Goal: Transaction & Acquisition: Purchase product/service

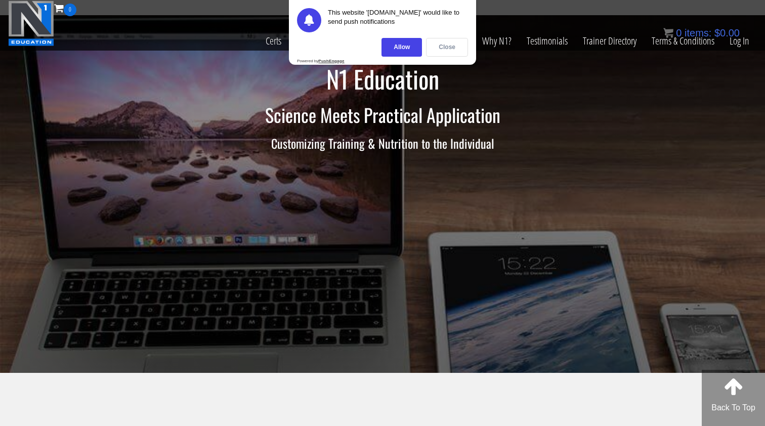
click at [437, 50] on div "Close" at bounding box center [447, 47] width 42 height 19
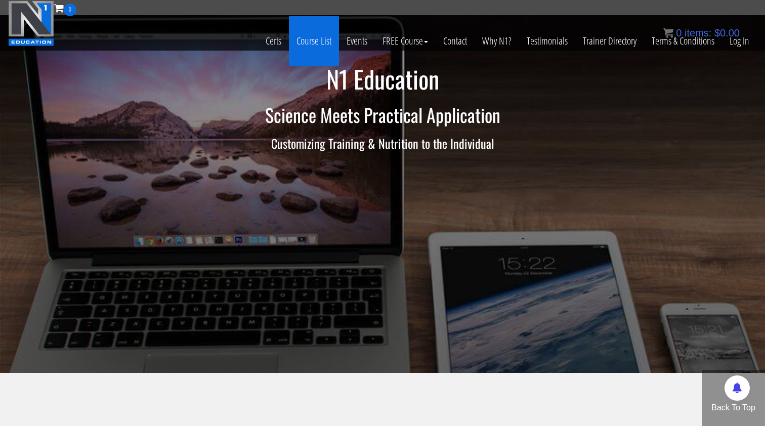
click at [292, 44] on link "Course List" at bounding box center [314, 41] width 50 height 50
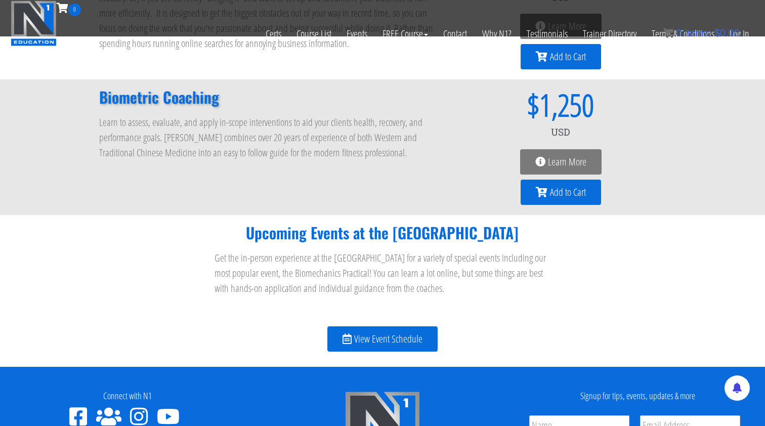
scroll to position [1110, 0]
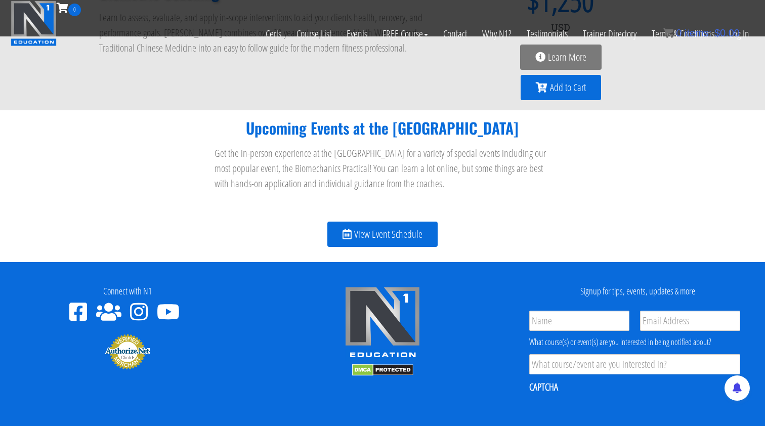
click at [364, 238] on span "View Event Schedule" at bounding box center [388, 234] width 68 height 10
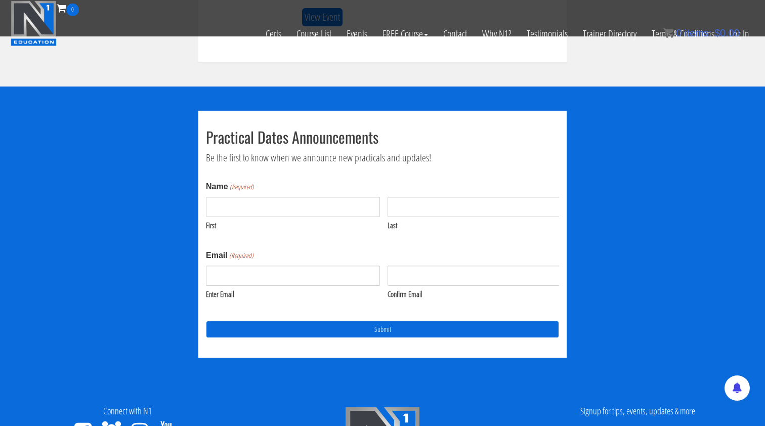
scroll to position [995, 0]
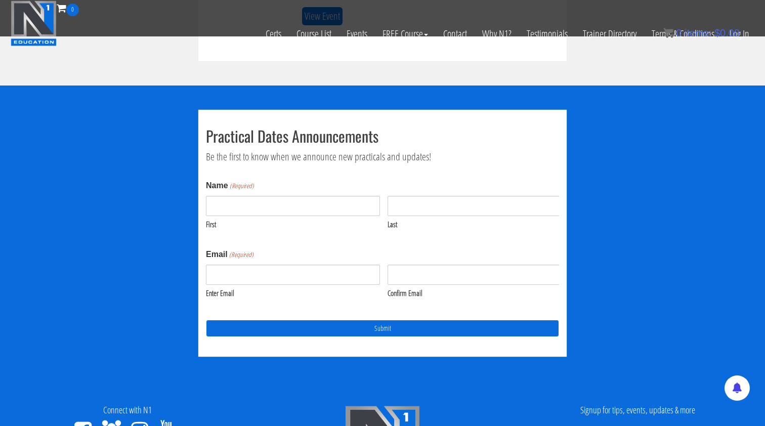
click at [166, 421] on icon at bounding box center [165, 431] width 17 height 20
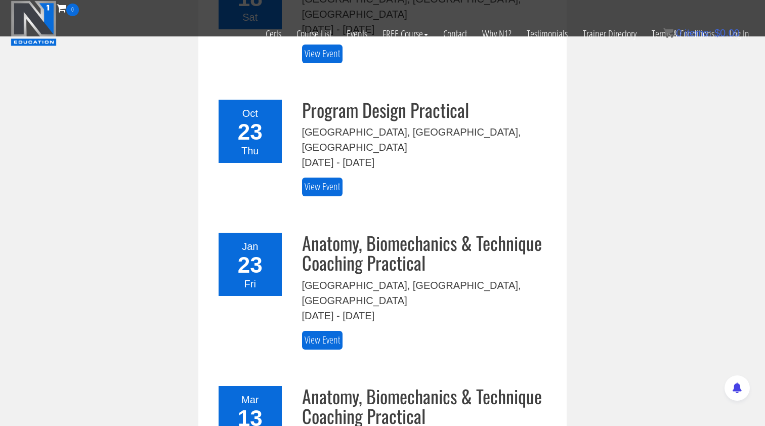
scroll to position [334, 0]
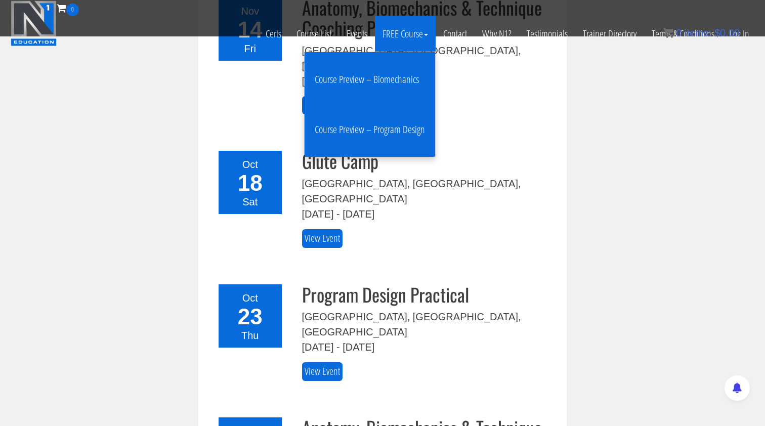
click at [386, 82] on link "Course Preview – Biomechanics" at bounding box center [370, 80] width 126 height 40
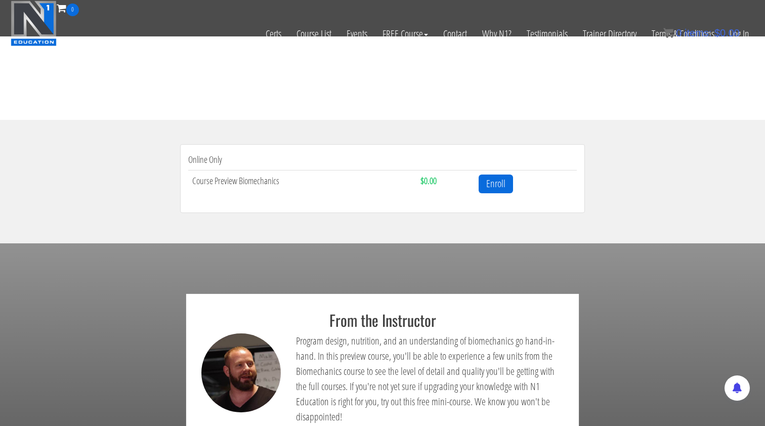
scroll to position [249, 0]
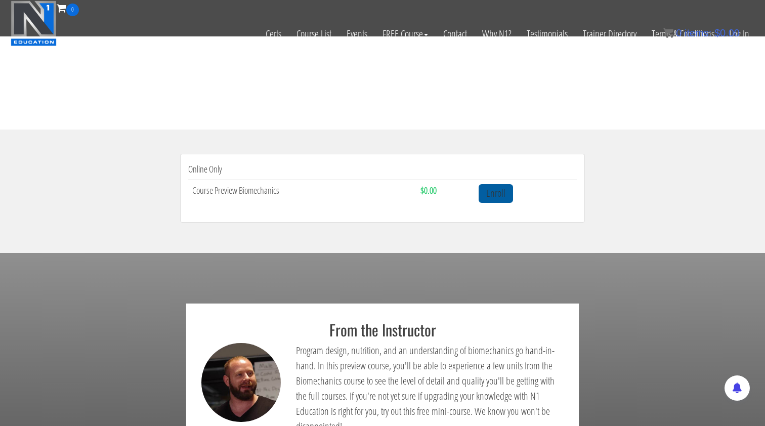
click at [500, 197] on link "Enroll" at bounding box center [496, 193] width 34 height 19
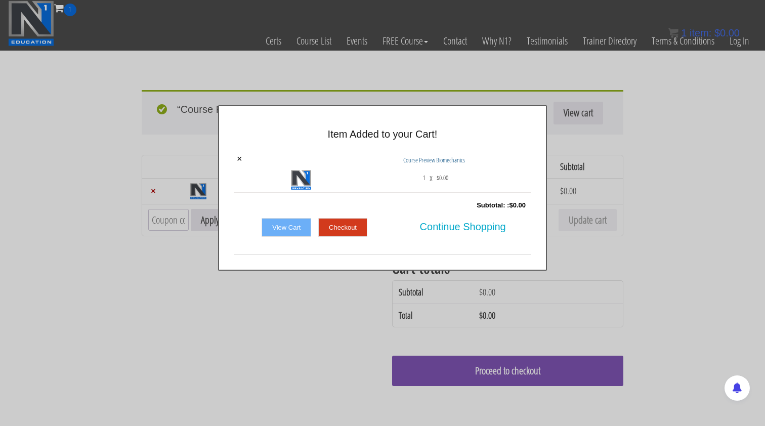
click at [342, 228] on link "Checkout" at bounding box center [342, 227] width 49 height 19
click at [336, 228] on link "Checkout" at bounding box center [342, 227] width 49 height 19
click at [337, 230] on link "Checkout" at bounding box center [342, 227] width 49 height 19
click at [396, 16] on div at bounding box center [382, 213] width 765 height 426
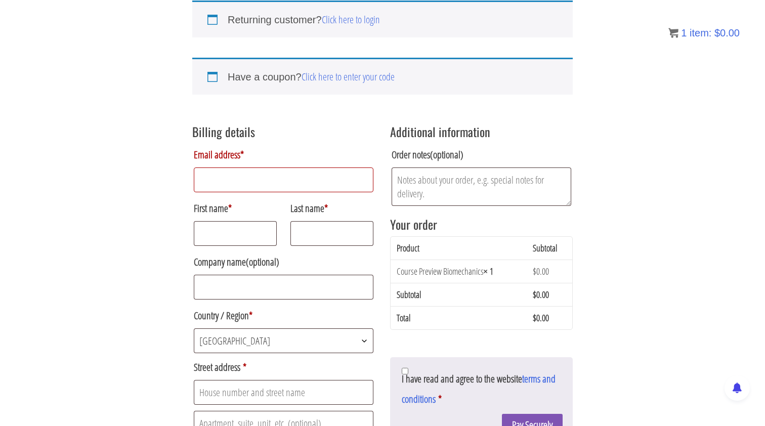
scroll to position [84, 0]
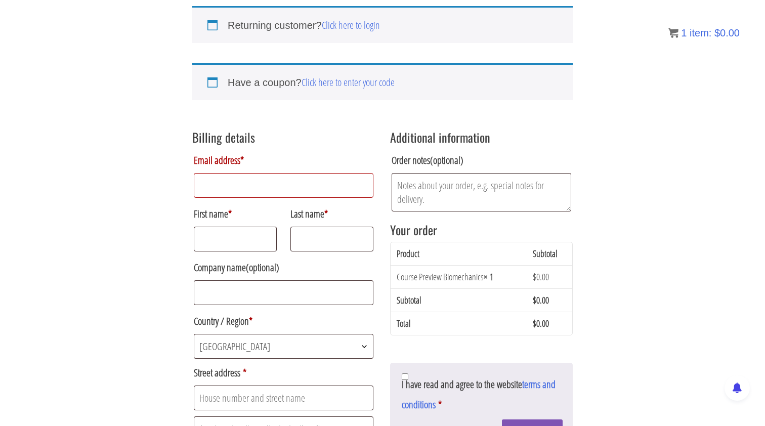
click at [220, 187] on input "Email address *" at bounding box center [284, 185] width 180 height 25
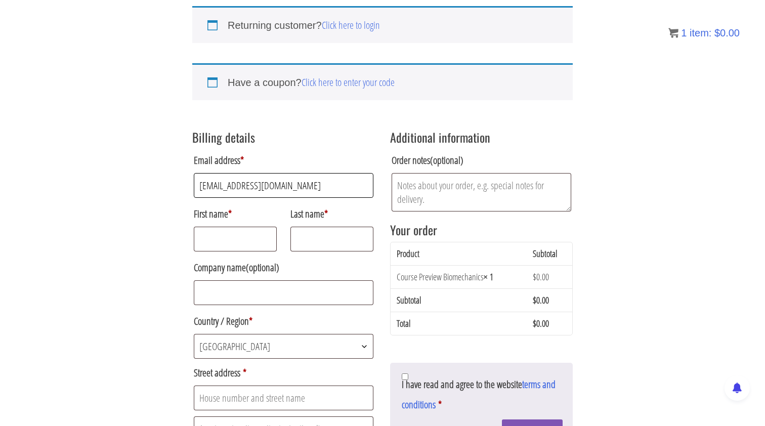
type input "[EMAIL_ADDRESS][DOMAIN_NAME]"
type input "Christian"
type input "French"
click at [184, 338] on div "Returning customer? Click here to login If you have shopped with us before, ple…" at bounding box center [382, 382] width 405 height 753
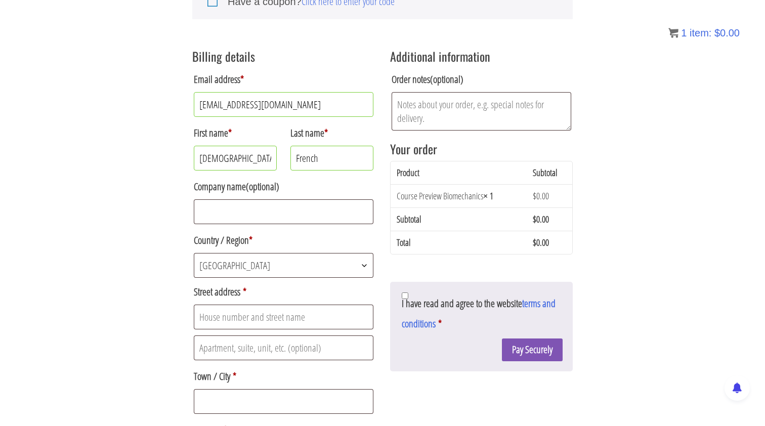
scroll to position [165, 0]
click at [139, 347] on div "Returning customer? Click here to login If you have shopped with us before, ple…" at bounding box center [382, 301] width 765 height 801
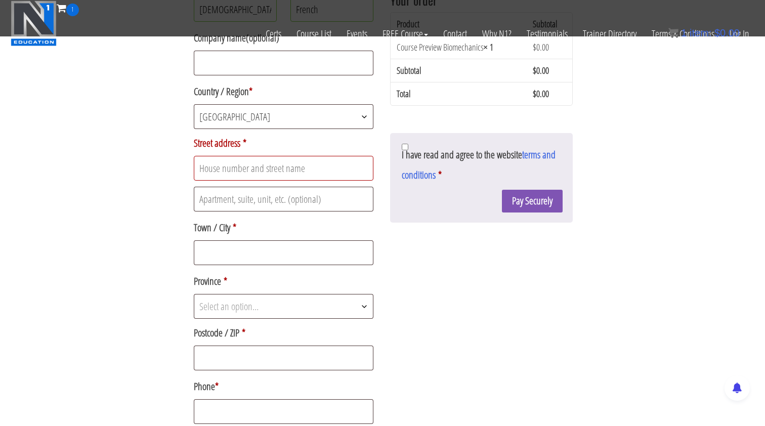
scroll to position [248, 0]
click at [229, 124] on span "Dominican Republic" at bounding box center [283, 116] width 179 height 24
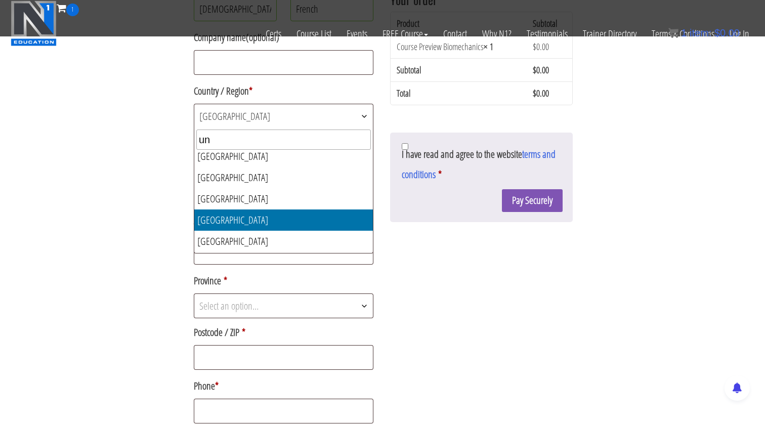
scroll to position [0, 0]
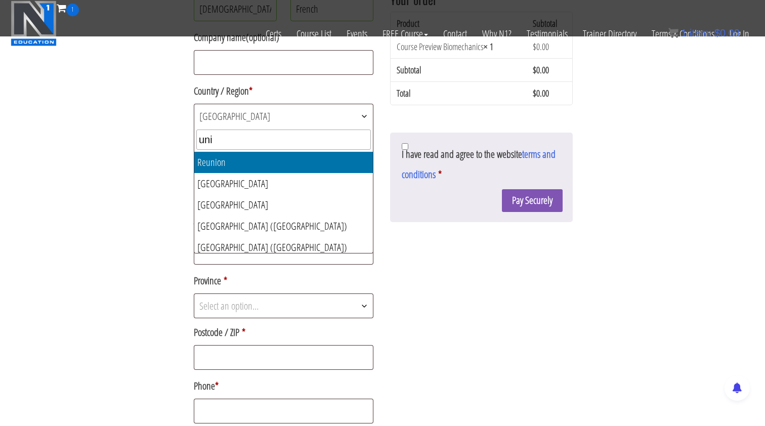
type input "unit"
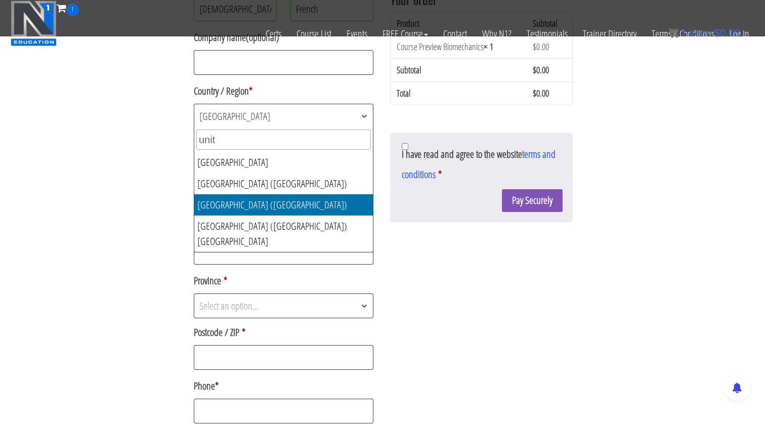
select select "US"
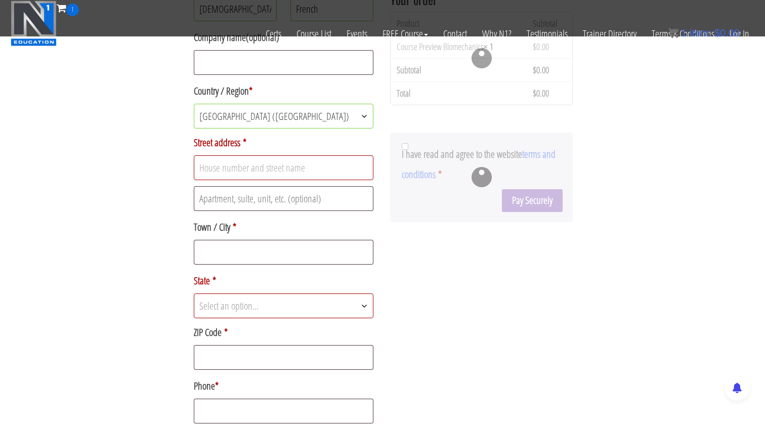
click at [217, 177] on input "Street address *" at bounding box center [284, 167] width 180 height 25
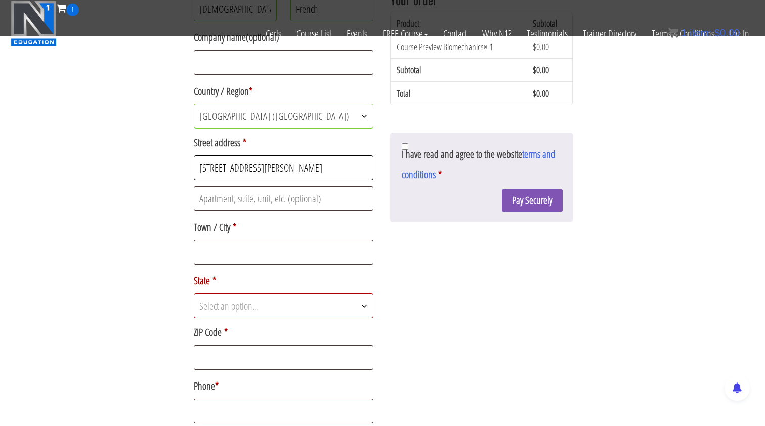
type input "1098 Reed Avenue"
click at [171, 215] on div "Returning customer? Click here to login If you have shopped with us before, ple…" at bounding box center [382, 152] width 765 height 801
click at [208, 314] on span "Select an option…" at bounding box center [283, 306] width 179 height 24
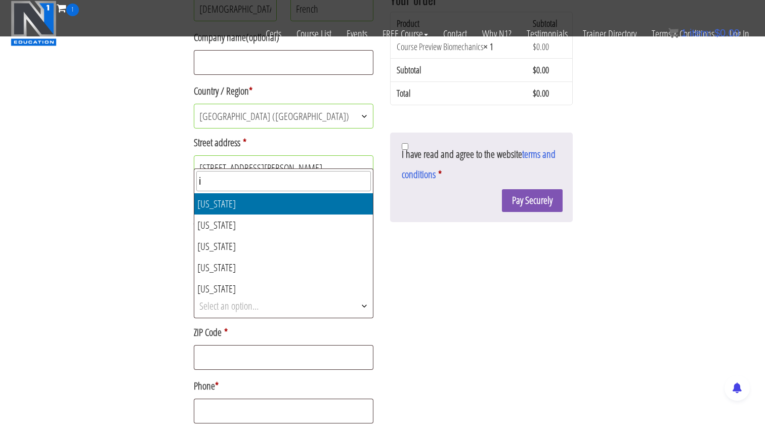
type input "io"
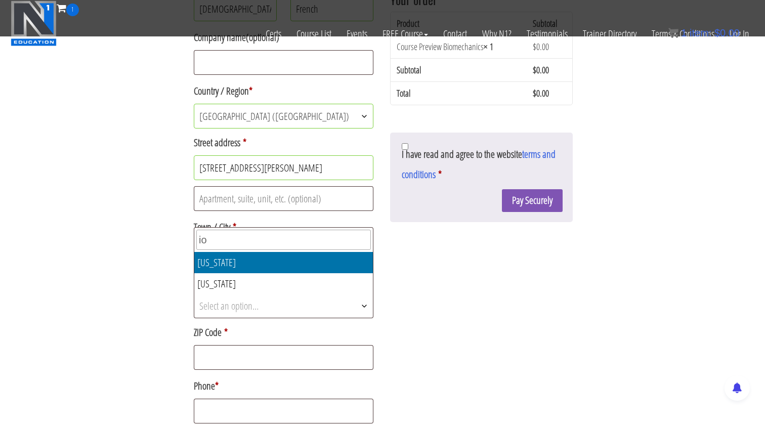
select select "IA"
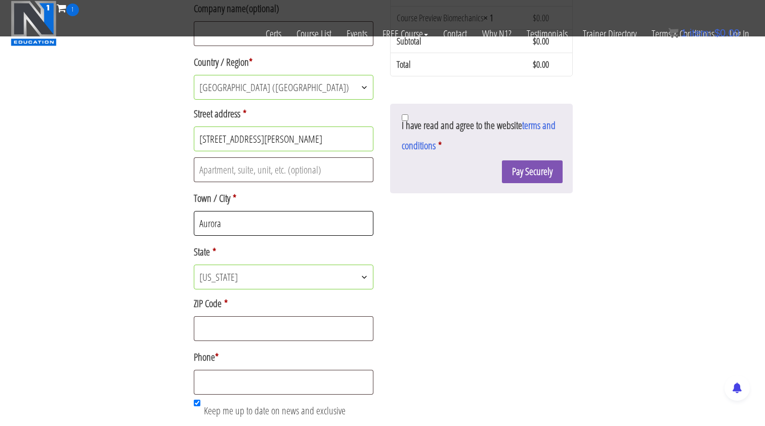
scroll to position [300, 0]
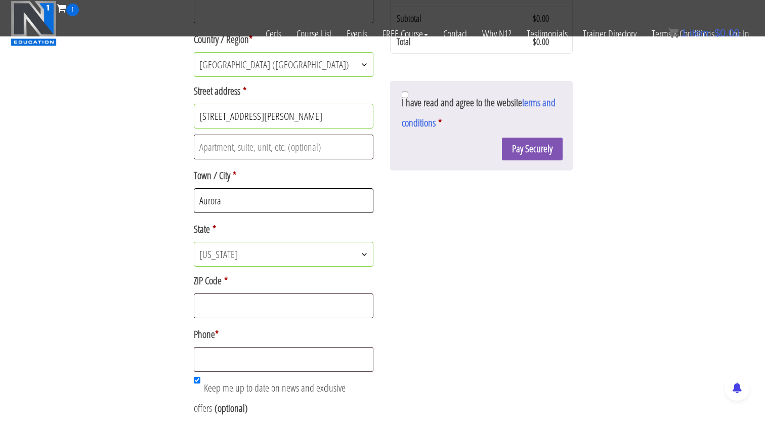
type input "Aurora"
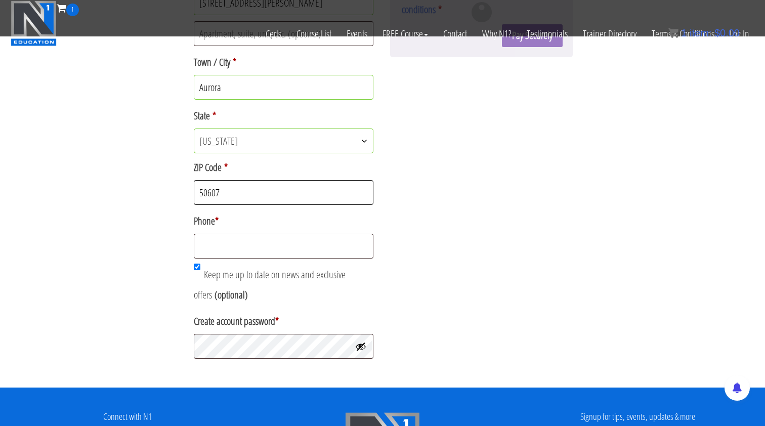
scroll to position [421, 0]
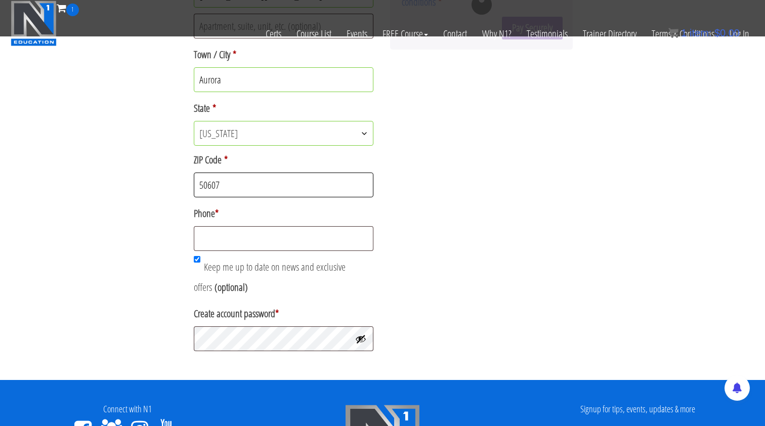
type input "50607"
click at [215, 226] on p "Phone *" at bounding box center [283, 227] width 183 height 51
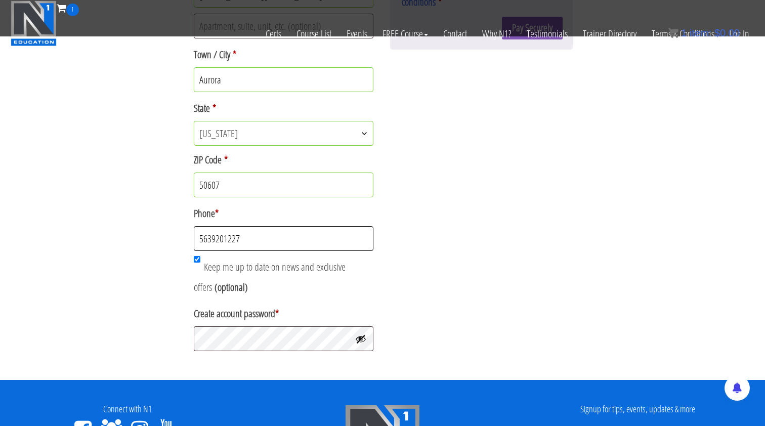
type input "5639201227"
click at [218, 267] on span "Keep me up to date on news and exclusive offers" at bounding box center [270, 277] width 152 height 34
click at [200, 263] on input "Keep me up to date on news and exclusive offers (optional)" at bounding box center [197, 259] width 7 height 7
checkbox input "false"
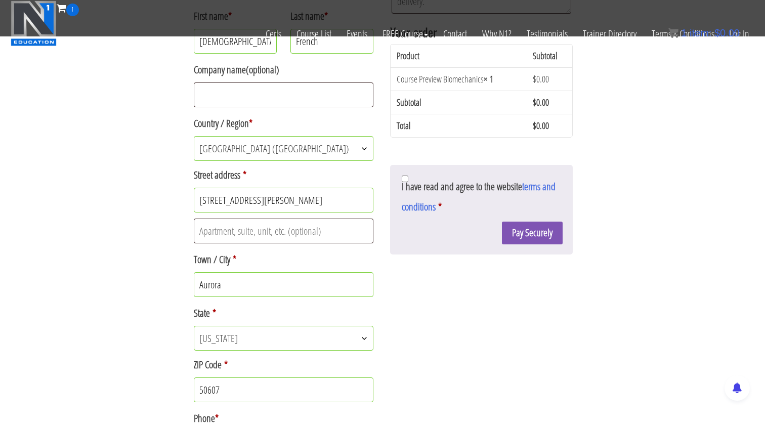
scroll to position [151, 0]
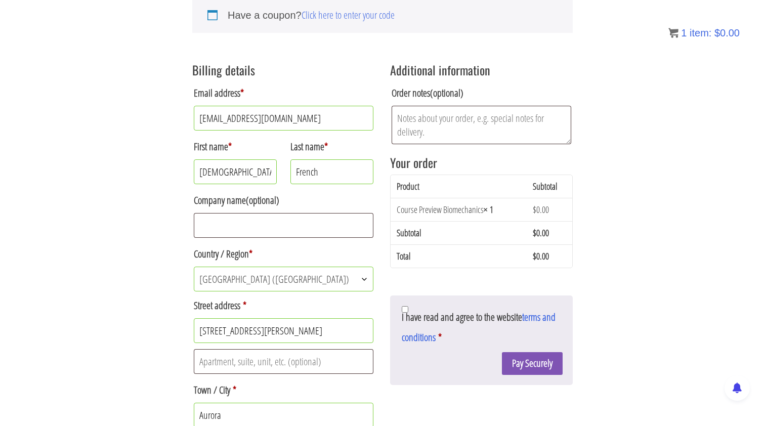
click at [406, 313] on span "I have read and agree to the website terms and conditions" at bounding box center [479, 327] width 154 height 34
click at [406, 313] on input "I have read and agree to the website terms and conditions *" at bounding box center [405, 309] width 7 height 7
checkbox input "true"
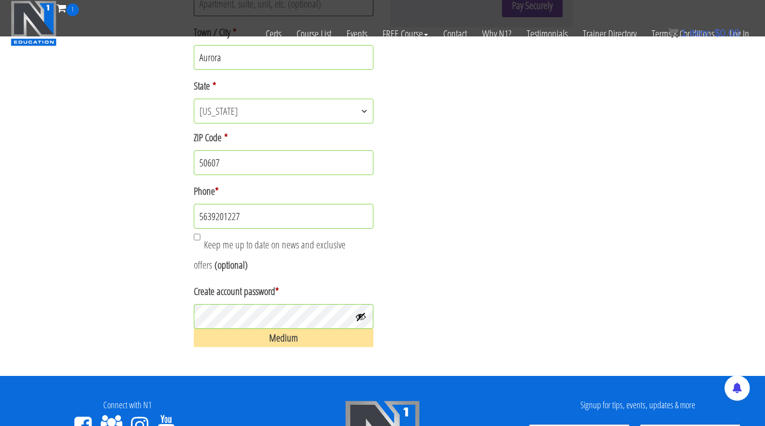
scroll to position [352, 0]
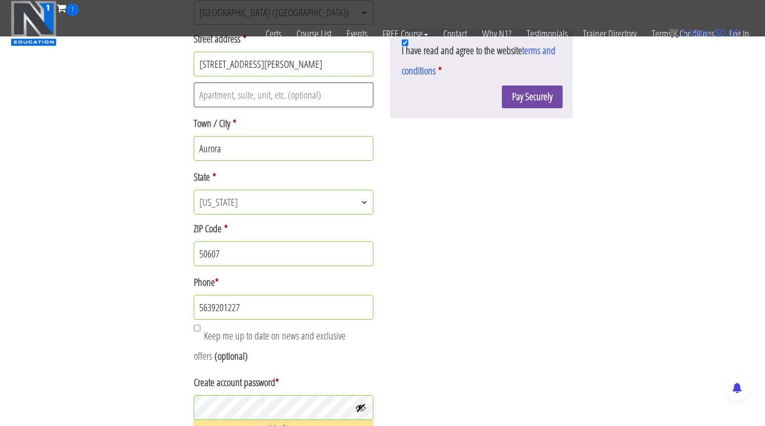
click at [517, 90] on button "Pay Securely" at bounding box center [532, 97] width 61 height 23
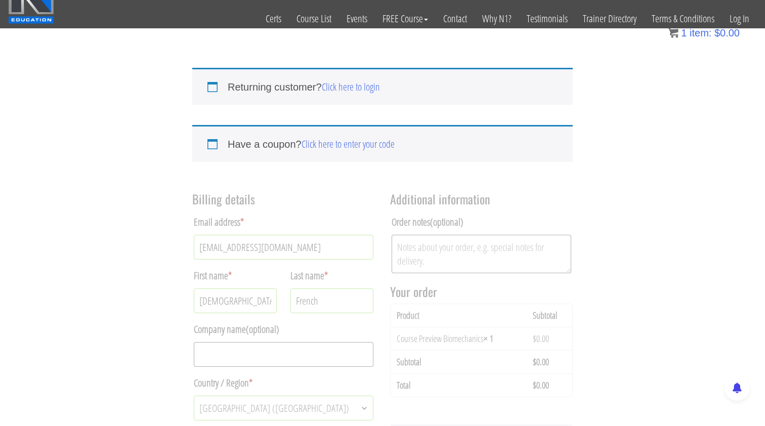
scroll to position [11, 0]
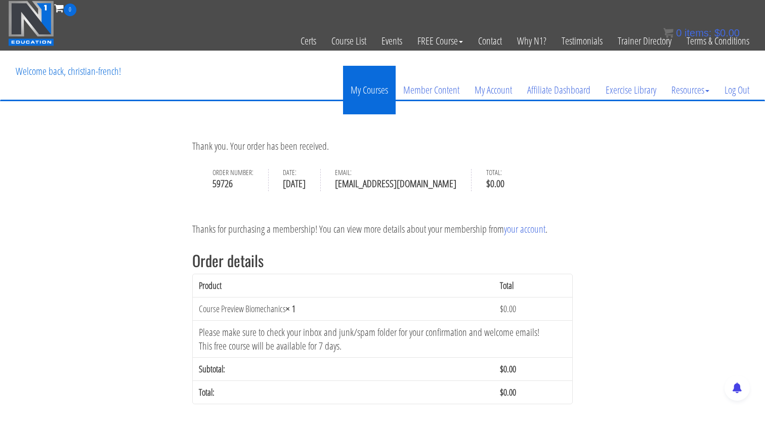
click at [380, 94] on link "My Courses" at bounding box center [369, 90] width 53 height 49
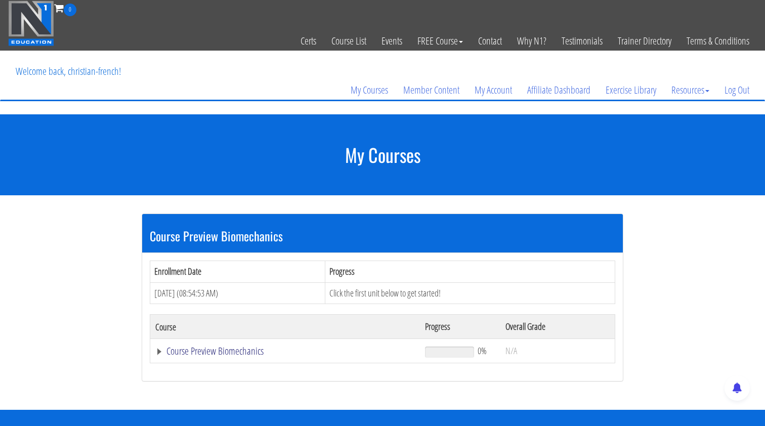
click at [206, 346] on link "Course Preview Biomechanics" at bounding box center [285, 351] width 260 height 10
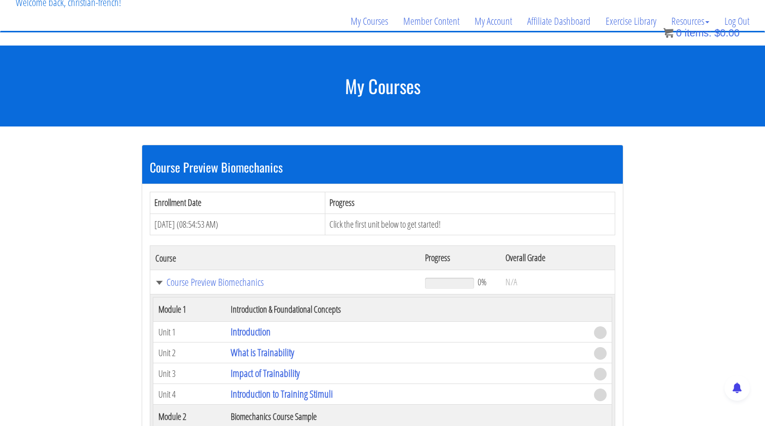
scroll to position [70, 0]
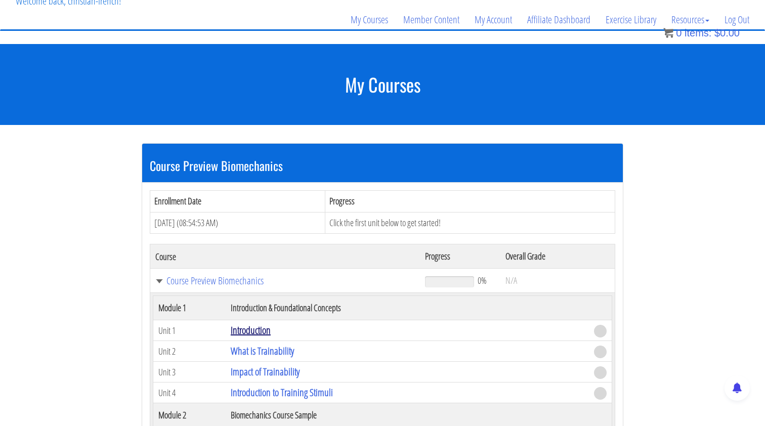
click at [253, 327] on link "Introduction" at bounding box center [251, 330] width 40 height 14
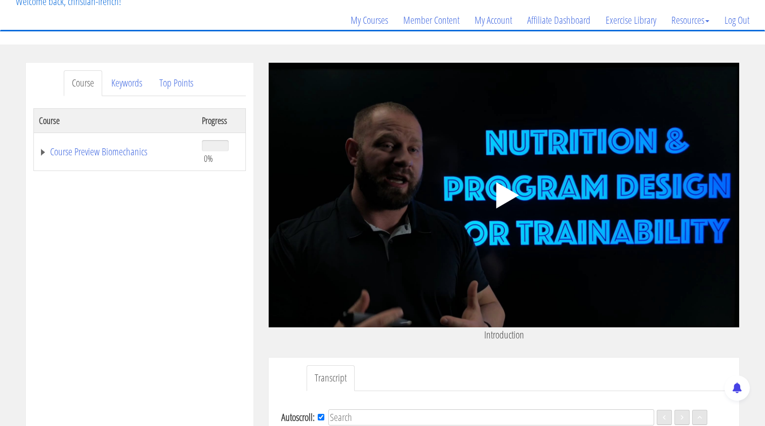
scroll to position [91, 0]
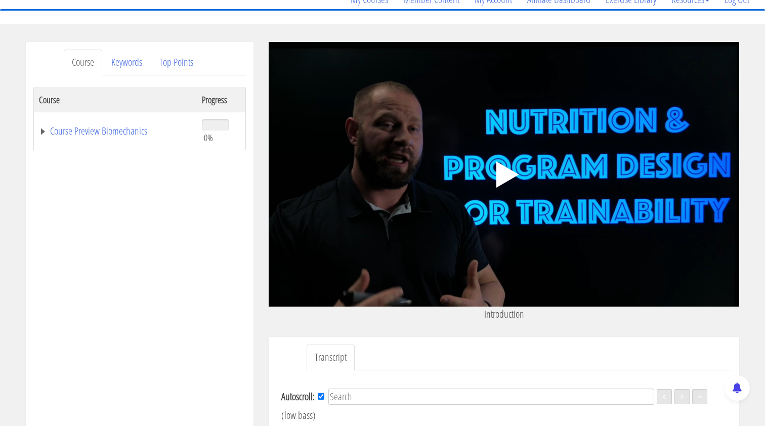
click at [495, 172] on icon ".fp-color-play{opacity:0.65;}.controlbutton{fill:#fff;}" at bounding box center [504, 175] width 64 height 64
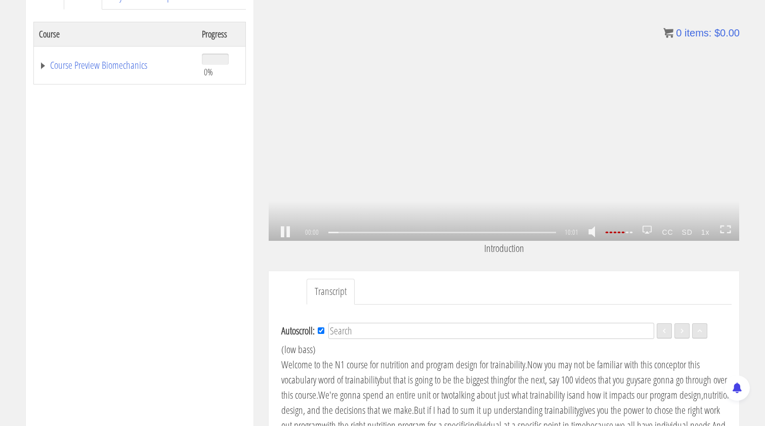
scroll to position [150, 0]
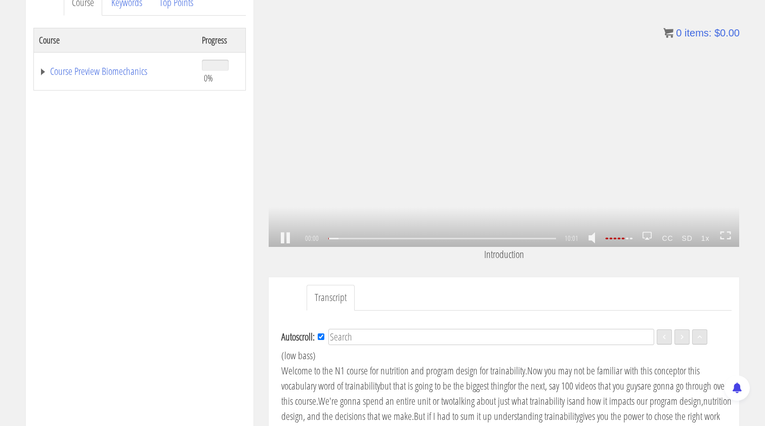
click at [479, 135] on div ".a{fill:#000;opacity:0.65;}.b{fill:#fff;opacity:1.0;} .fp-color-play{opacity:0.…" at bounding box center [504, 114] width 471 height 265
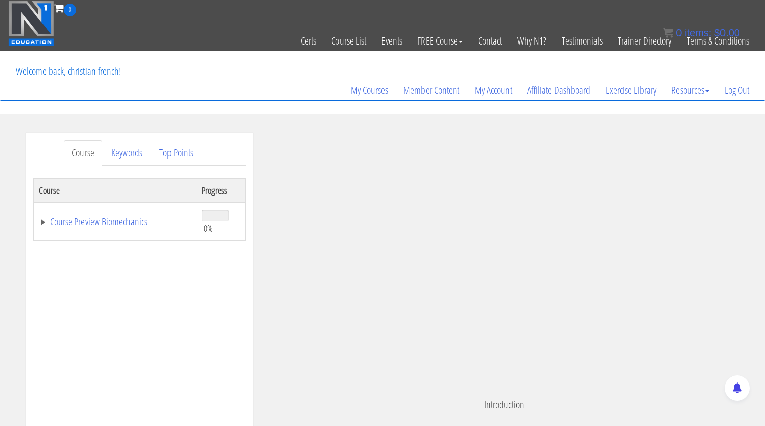
scroll to position [0, 0]
click at [171, 157] on link "Top Points" at bounding box center [176, 153] width 50 height 26
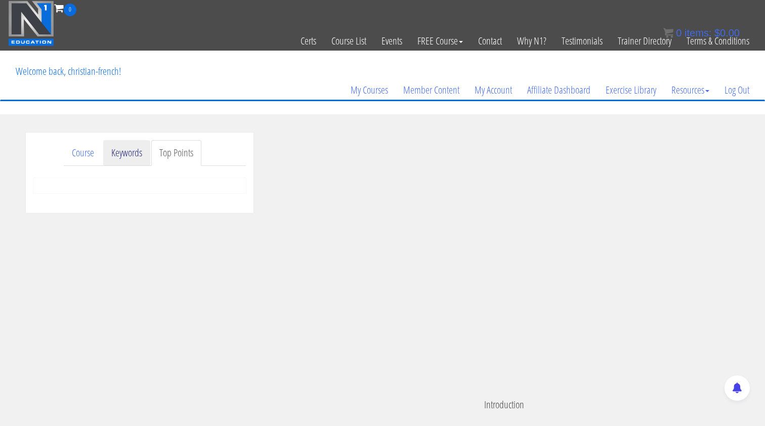
click at [132, 155] on link "Keywords" at bounding box center [126, 153] width 47 height 26
click at [133, 188] on div at bounding box center [139, 190] width 213 height 25
click at [176, 154] on link "Top Points" at bounding box center [176, 153] width 50 height 26
click at [171, 188] on div at bounding box center [139, 185] width 213 height 15
click at [80, 157] on link "Course" at bounding box center [83, 153] width 38 height 26
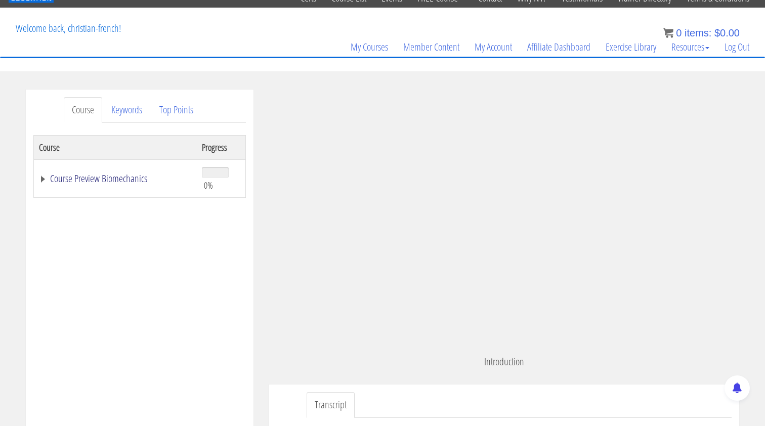
scroll to position [46, 0]
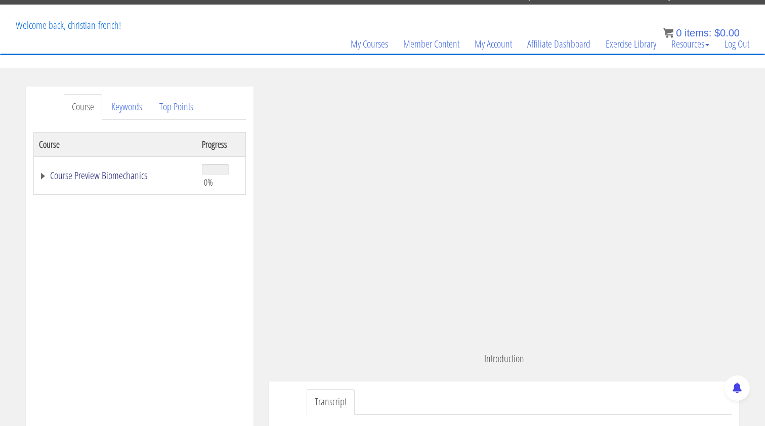
click at [41, 175] on link "Course Preview Biomechanics" at bounding box center [115, 176] width 153 height 10
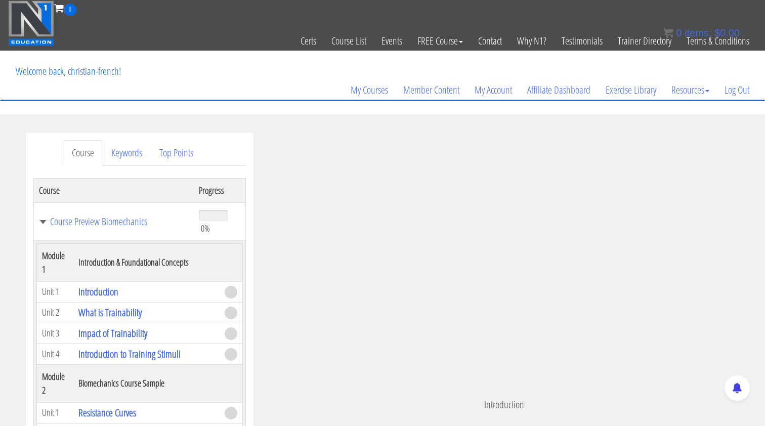
scroll to position [0, 0]
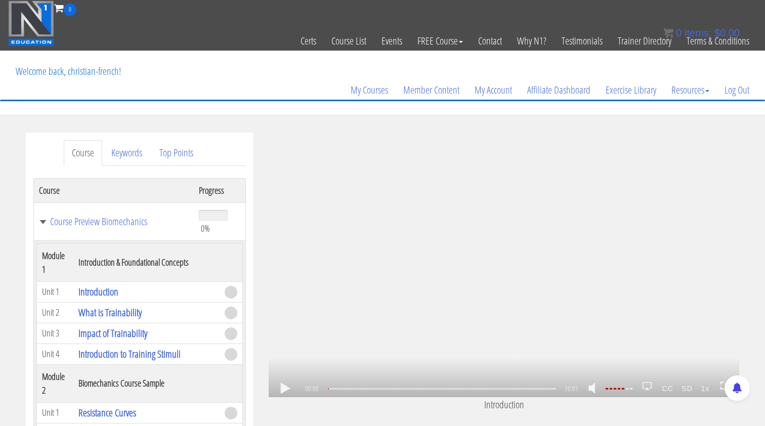
click at [439, 255] on div ".a{fill:#000;opacity:0.65;}.b{fill:#fff;opacity:1.0;} .fp-color-play{opacity:0.…" at bounding box center [504, 265] width 471 height 265
click at [445, 260] on div ".a{fill:#000;opacity:0.65;}.b{fill:#fff;opacity:1.0;} .fp-color-play{opacity:0.…" at bounding box center [504, 265] width 471 height 265
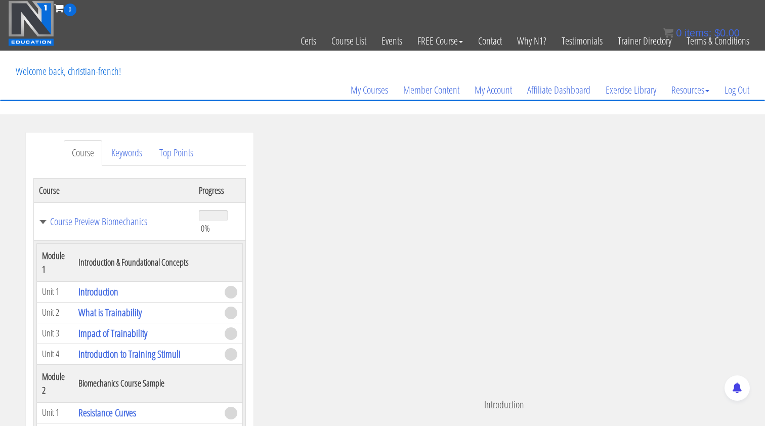
click at [445, 260] on div ".a{fill:#000;opacity:0.65;}.b{fill:#fff;opacity:1.0;} .fp-color-play{opacity:0.…" at bounding box center [504, 265] width 471 height 265
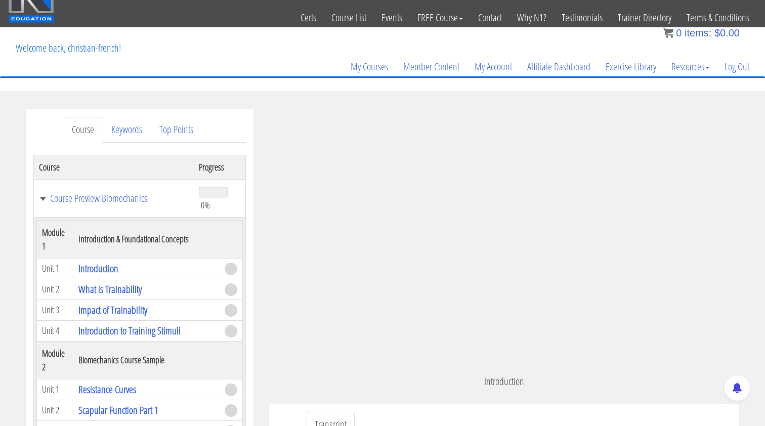
scroll to position [29, 0]
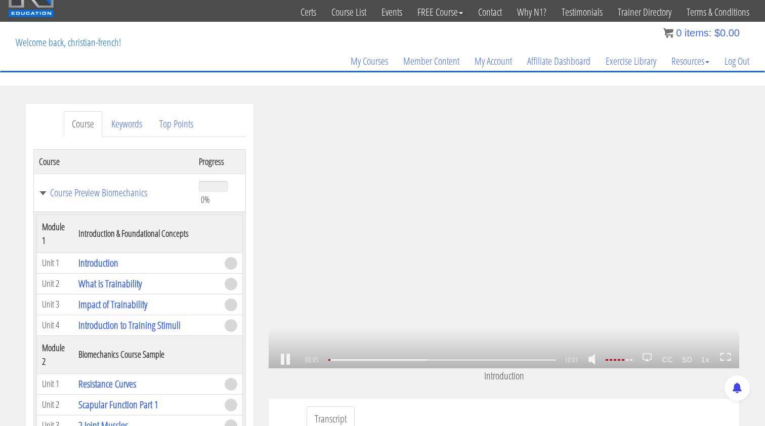
click at [632, 361] on div at bounding box center [618, 360] width 28 height 2
click at [596, 361] on link at bounding box center [595, 360] width 17 height 26
click at [728, 355] on icon at bounding box center [725, 357] width 11 height 9
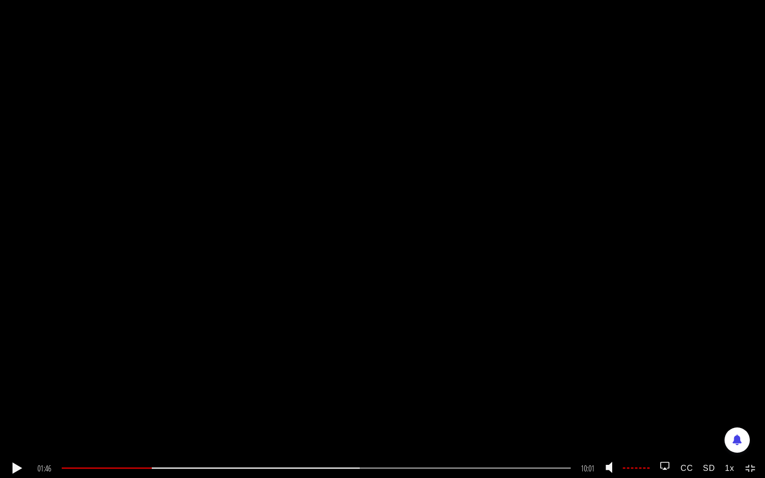
click at [20, 426] on link at bounding box center [17, 469] width 17 height 0
click at [747, 426] on icon at bounding box center [750, 469] width 11 height 9
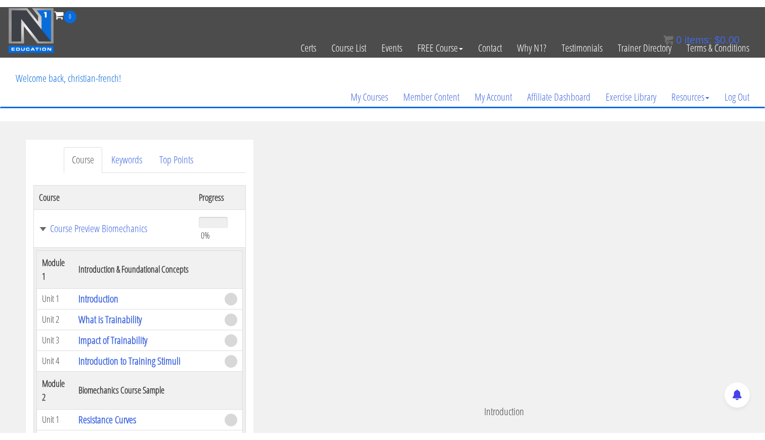
scroll to position [422, 0]
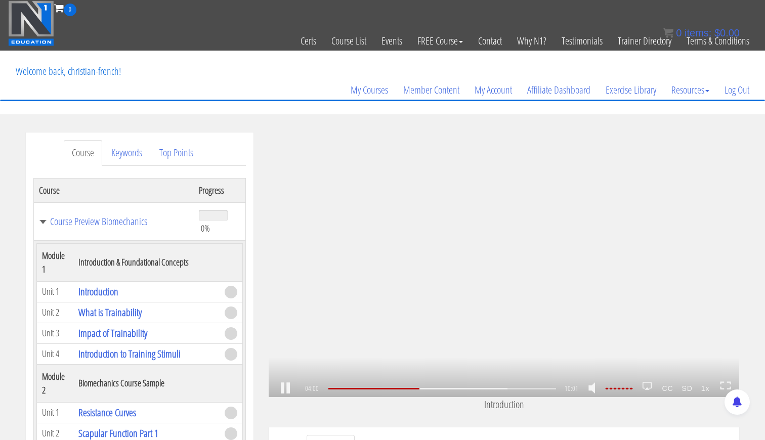
click at [370, 233] on div ".a{fill:#000;opacity:0.65;}.b{fill:#fff;opacity:1.0;} .fp-color-play{opacity:0.…" at bounding box center [504, 265] width 471 height 265
